Goal: Find specific page/section: Find specific page/section

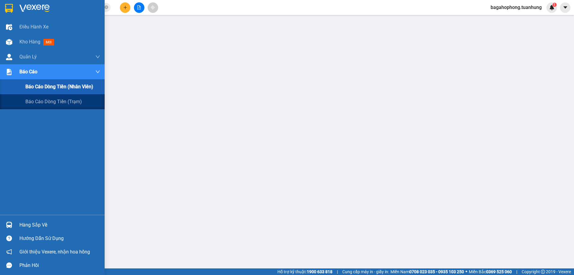
click at [45, 68] on div "Báo cáo" at bounding box center [59, 71] width 81 height 15
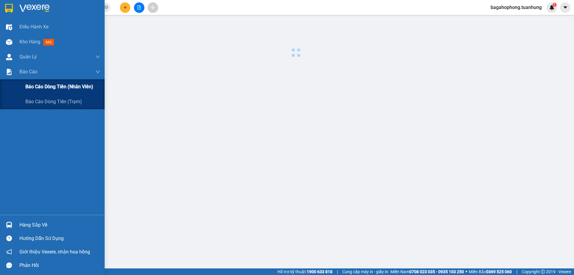
click at [48, 85] on span "Báo cáo dòng tiền (nhân viên)" at bounding box center [59, 86] width 68 height 7
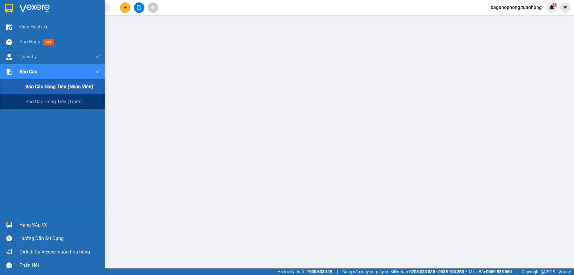
click at [43, 69] on div "Báo cáo" at bounding box center [59, 71] width 81 height 15
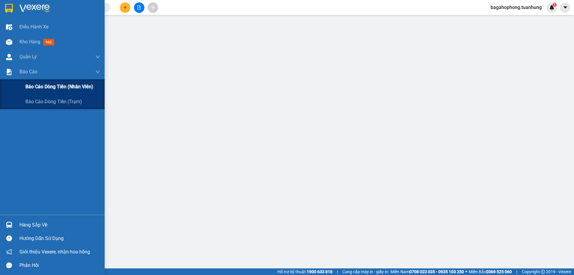
click at [51, 84] on span "Báo cáo dòng tiền (nhân viên)" at bounding box center [59, 86] width 68 height 7
